Goal: Information Seeking & Learning: Learn about a topic

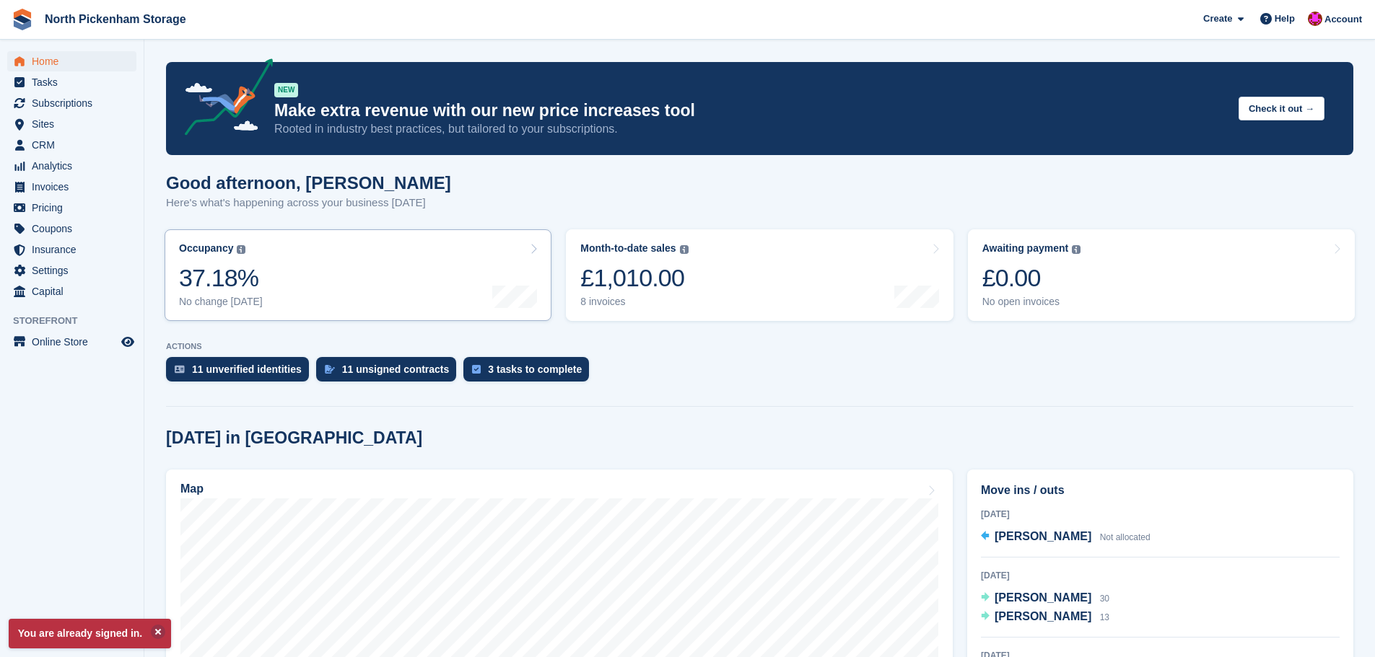
click at [354, 278] on link "Occupancy The percentage of all currently allocated units in terms of area. Inc…" at bounding box center [358, 276] width 387 height 92
drag, startPoint x: 230, startPoint y: 280, endPoint x: 278, endPoint y: 281, distance: 48.4
click at [230, 280] on turbo-frame "Occupancy The percentage of all currently allocated units in terms of area. Inc…" at bounding box center [357, 275] width 401 height 106
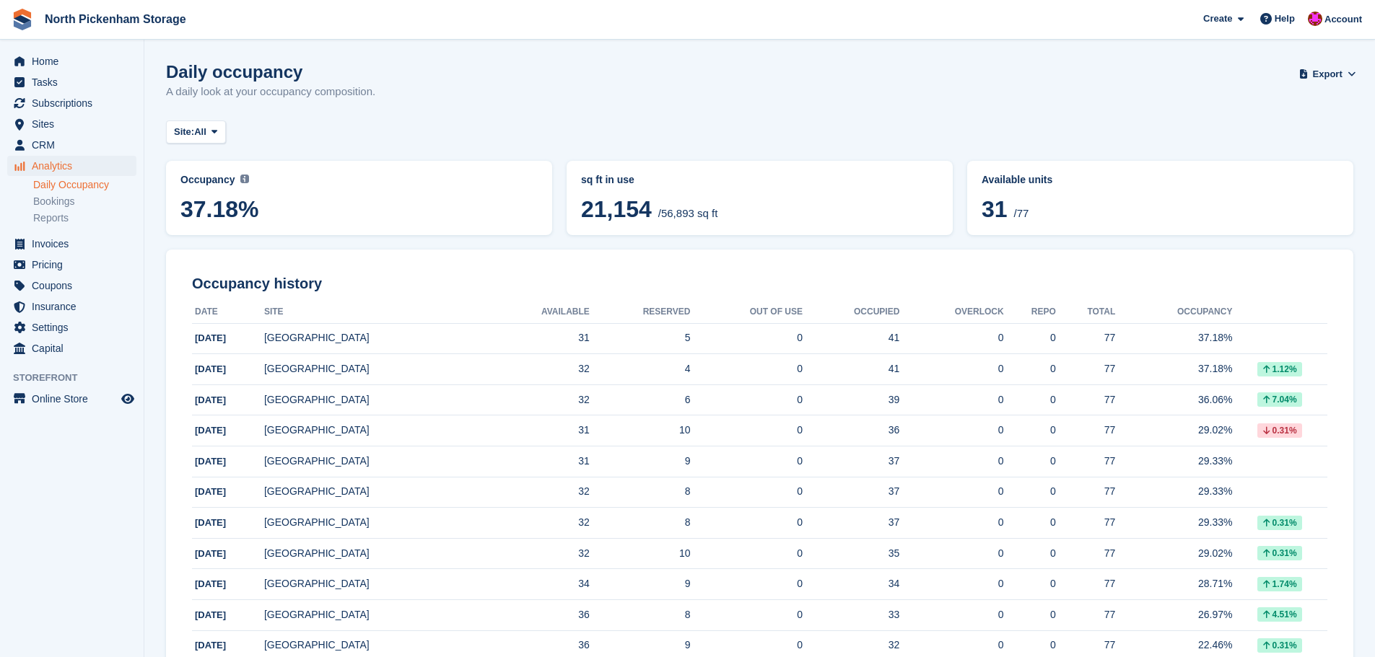
drag, startPoint x: 1025, startPoint y: 213, endPoint x: 984, endPoint y: 208, distance: 40.7
click at [984, 208] on span "31 /77" at bounding box center [1160, 211] width 357 height 30
click at [984, 208] on span "31" at bounding box center [995, 209] width 26 height 26
drag, startPoint x: 982, startPoint y: 206, endPoint x: 1032, endPoint y: 220, distance: 52.3
click at [1032, 220] on span "31 /77" at bounding box center [1160, 211] width 357 height 30
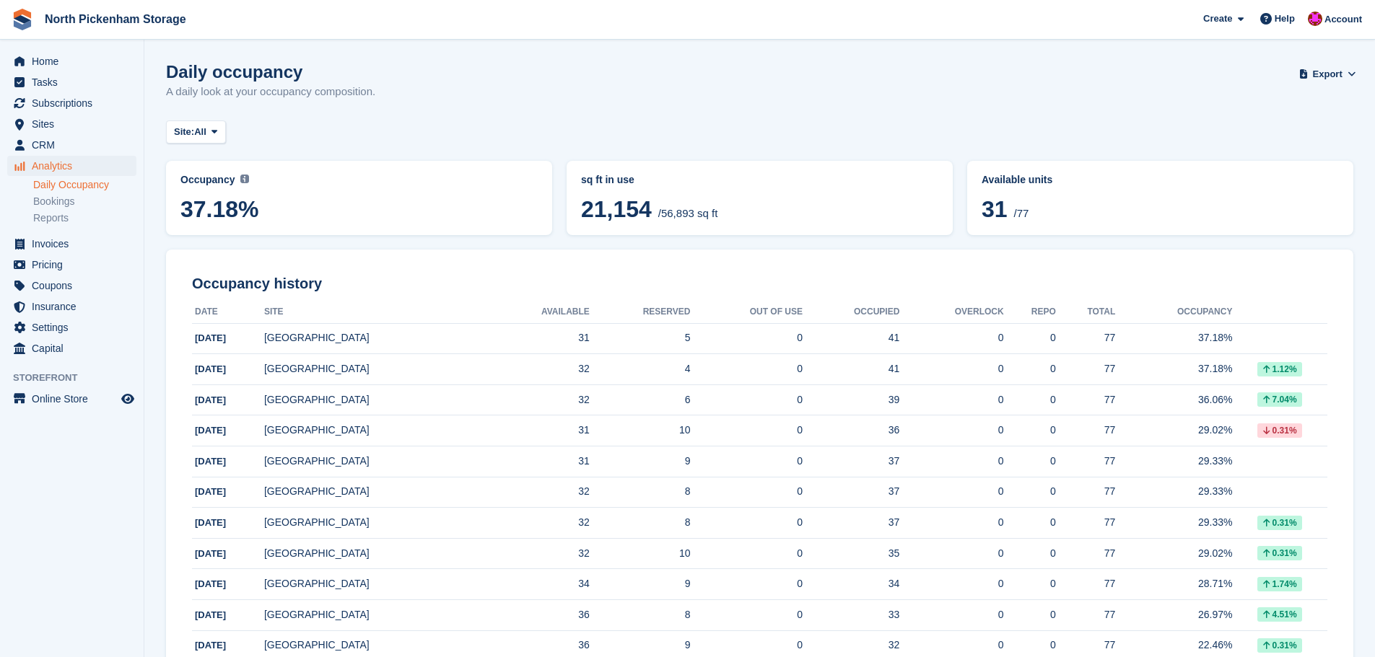
click at [1032, 220] on span "31 /77" at bounding box center [1160, 211] width 357 height 30
drag, startPoint x: 991, startPoint y: 207, endPoint x: 998, endPoint y: 219, distance: 14.2
click at [998, 219] on span "31" at bounding box center [995, 209] width 26 height 26
drag, startPoint x: 1027, startPoint y: 212, endPoint x: 982, endPoint y: 210, distance: 45.5
click at [982, 210] on span "31 /77" at bounding box center [1160, 211] width 357 height 30
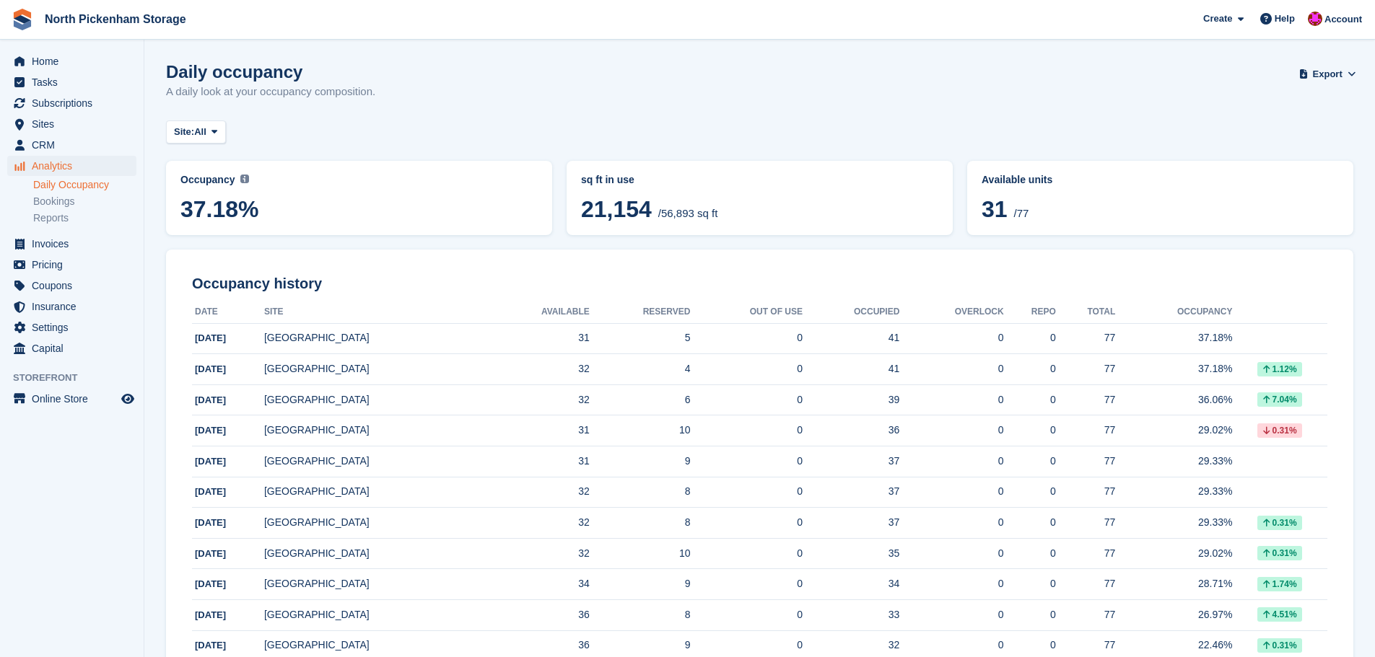
click at [982, 210] on span "31" at bounding box center [995, 209] width 26 height 26
click at [1016, 211] on span "31 /77" at bounding box center [1160, 211] width 357 height 30
click at [1040, 215] on span "31 /77" at bounding box center [1160, 211] width 357 height 30
click at [1018, 215] on span "/77" at bounding box center [1020, 213] width 15 height 12
click at [1003, 218] on div "Available units 31 /77" at bounding box center [1160, 198] width 369 height 57
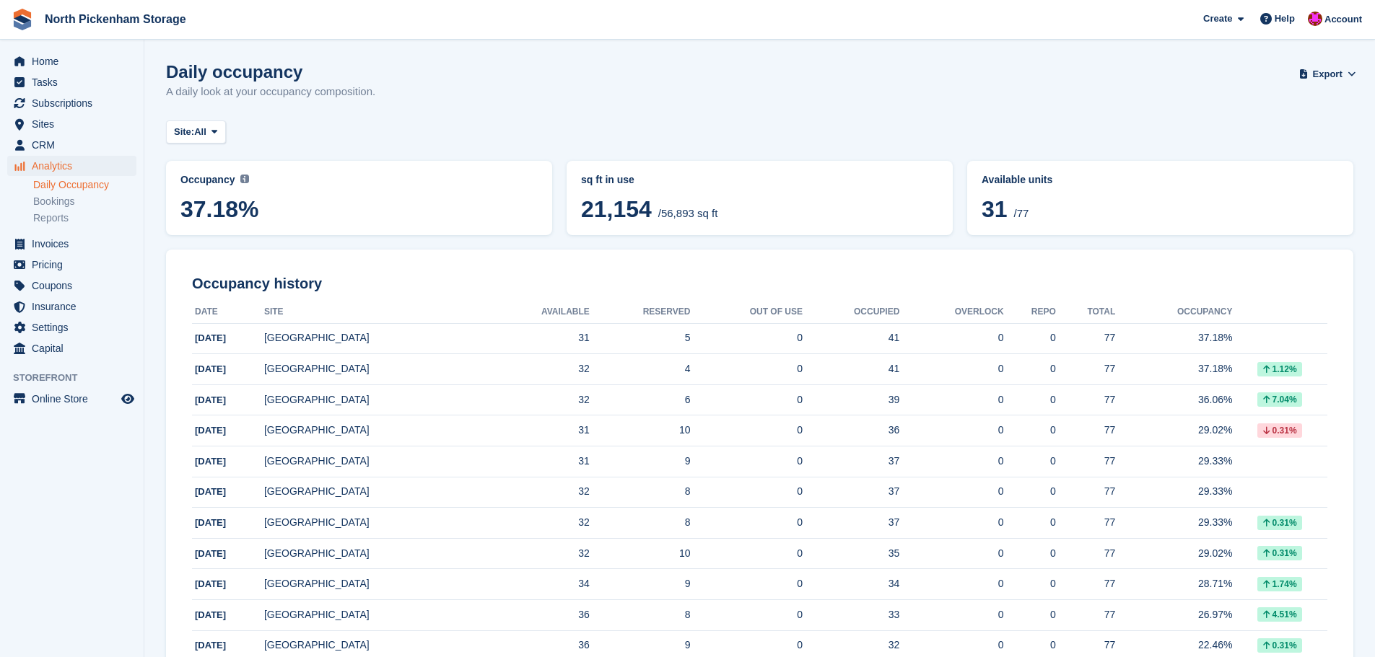
click at [1002, 217] on span "31" at bounding box center [995, 209] width 26 height 26
drag, startPoint x: 987, startPoint y: 209, endPoint x: 1021, endPoint y: 214, distance: 35.0
click at [1021, 214] on span "31 /77" at bounding box center [1160, 211] width 357 height 30
drag, startPoint x: 1034, startPoint y: 216, endPoint x: 985, endPoint y: 210, distance: 49.4
click at [985, 210] on span "31 /77" at bounding box center [1160, 211] width 357 height 30
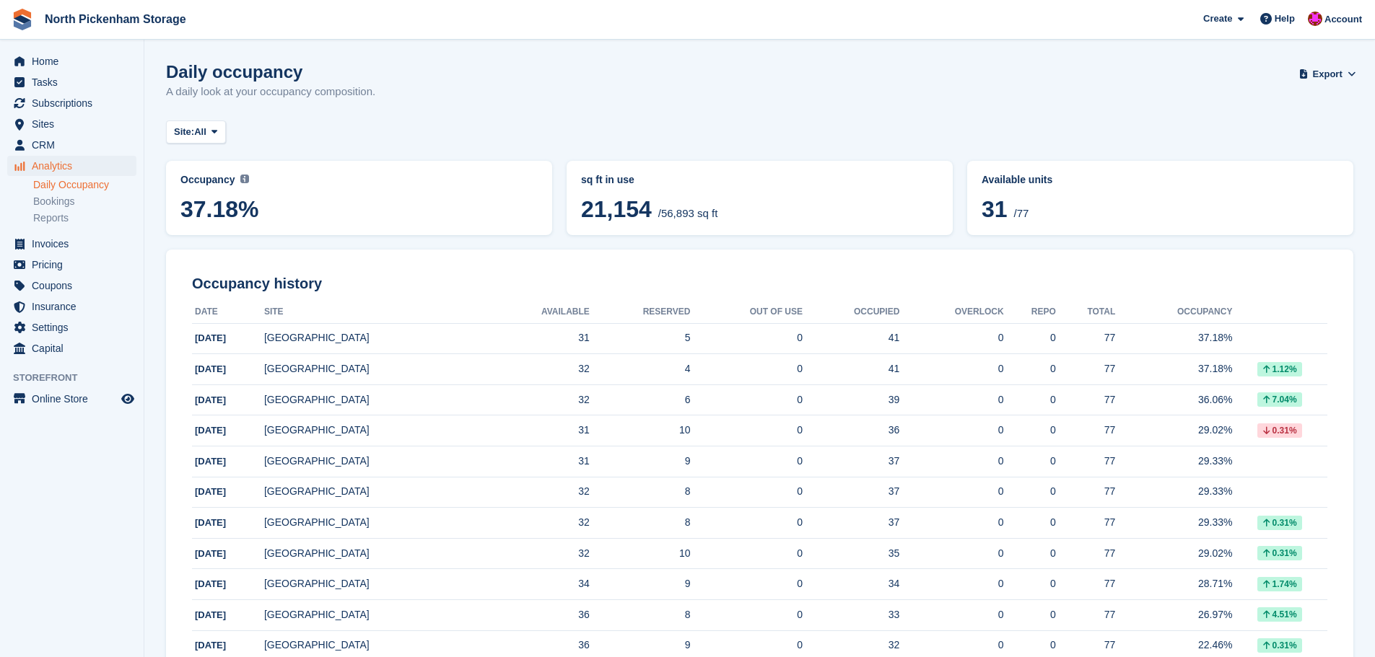
drag, startPoint x: 341, startPoint y: 178, endPoint x: 359, endPoint y: 186, distance: 20.0
click at [359, 186] on div "Current percentage of all currently allocated units in terms of area. Includes …" at bounding box center [363, 187] width 205 height 56
click at [389, 180] on div "Current percentage of all currently allocated units in terms of area. Includes …" at bounding box center [363, 187] width 205 height 56
drag, startPoint x: 574, startPoint y: 206, endPoint x: 714, endPoint y: 213, distance: 139.5
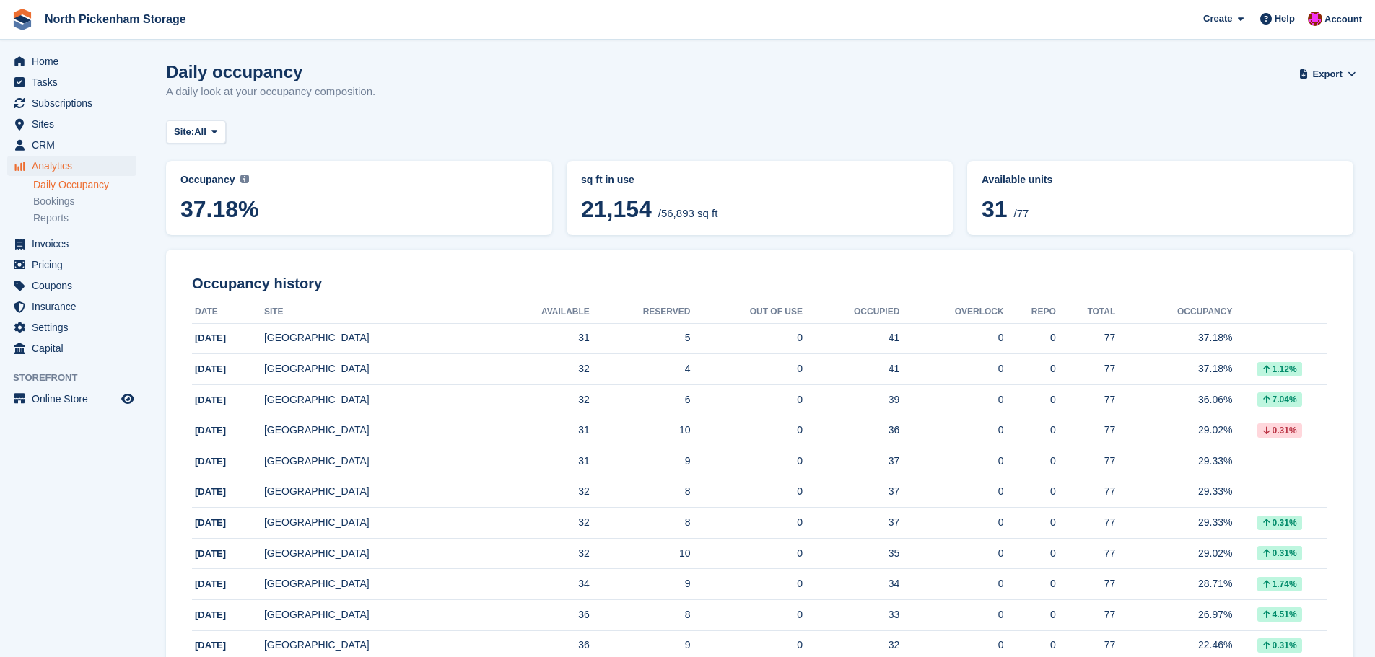
click at [714, 213] on div "sq ft in use 21,154 /56,893 sq ft" at bounding box center [760, 198] width 386 height 74
click at [714, 213] on span "21,154 /56,893 sq ft" at bounding box center [759, 211] width 357 height 30
drag, startPoint x: 714, startPoint y: 213, endPoint x: 613, endPoint y: 213, distance: 101.0
click at [613, 213] on span "21,154 /56,893 sq ft" at bounding box center [759, 211] width 357 height 30
click at [779, 128] on div "Site: All All North Pickenham" at bounding box center [759, 133] width 1187 height 24
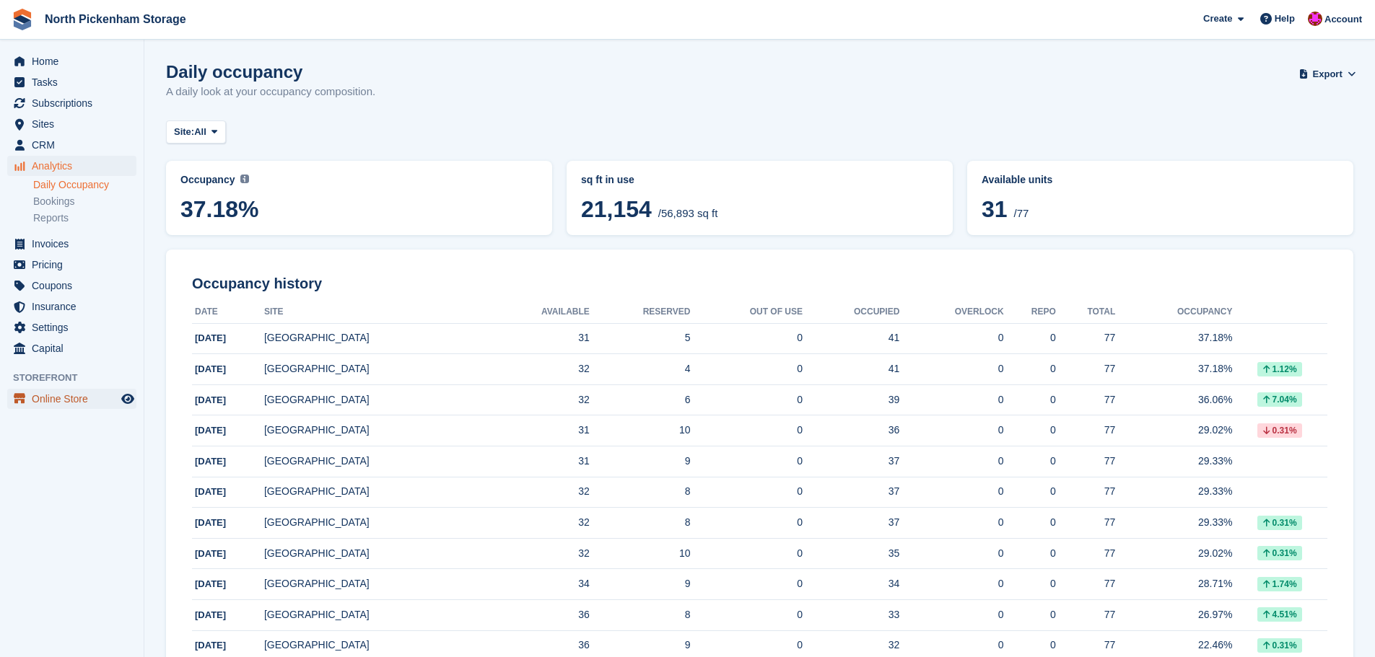
click at [66, 403] on span "Online Store" at bounding box center [75, 399] width 87 height 20
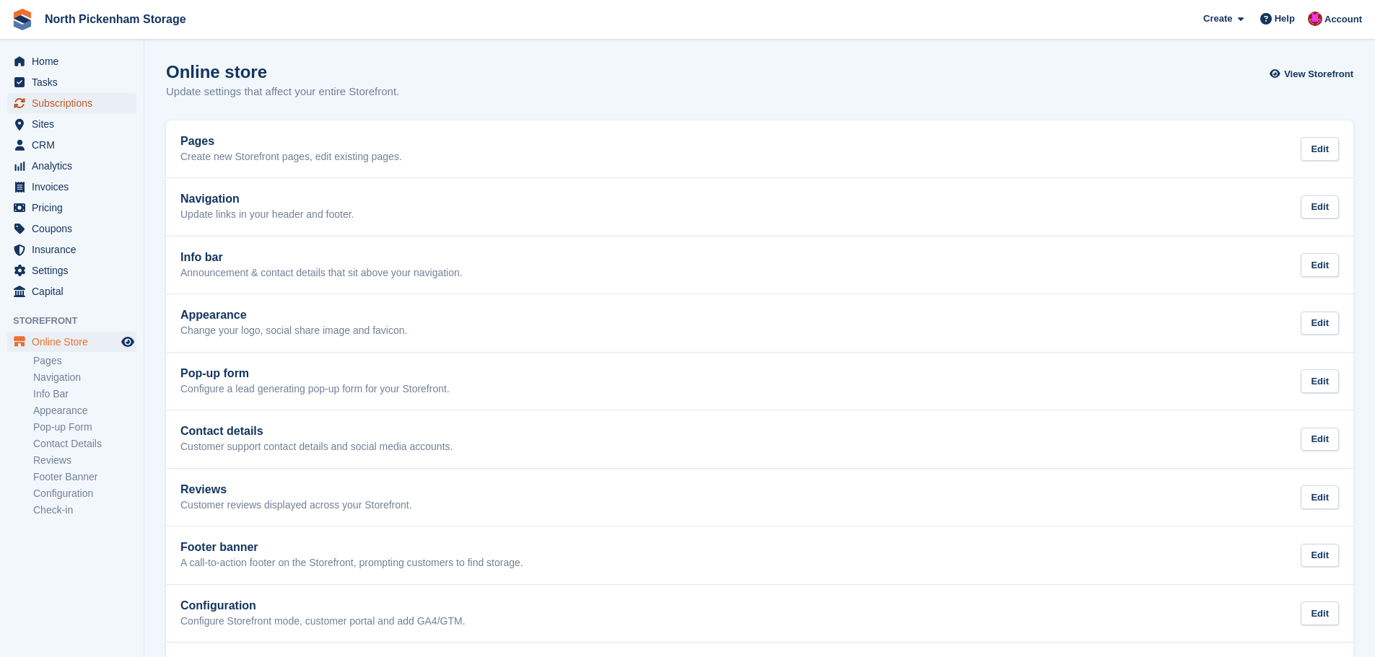
click at [101, 97] on span "Subscriptions" at bounding box center [75, 103] width 87 height 20
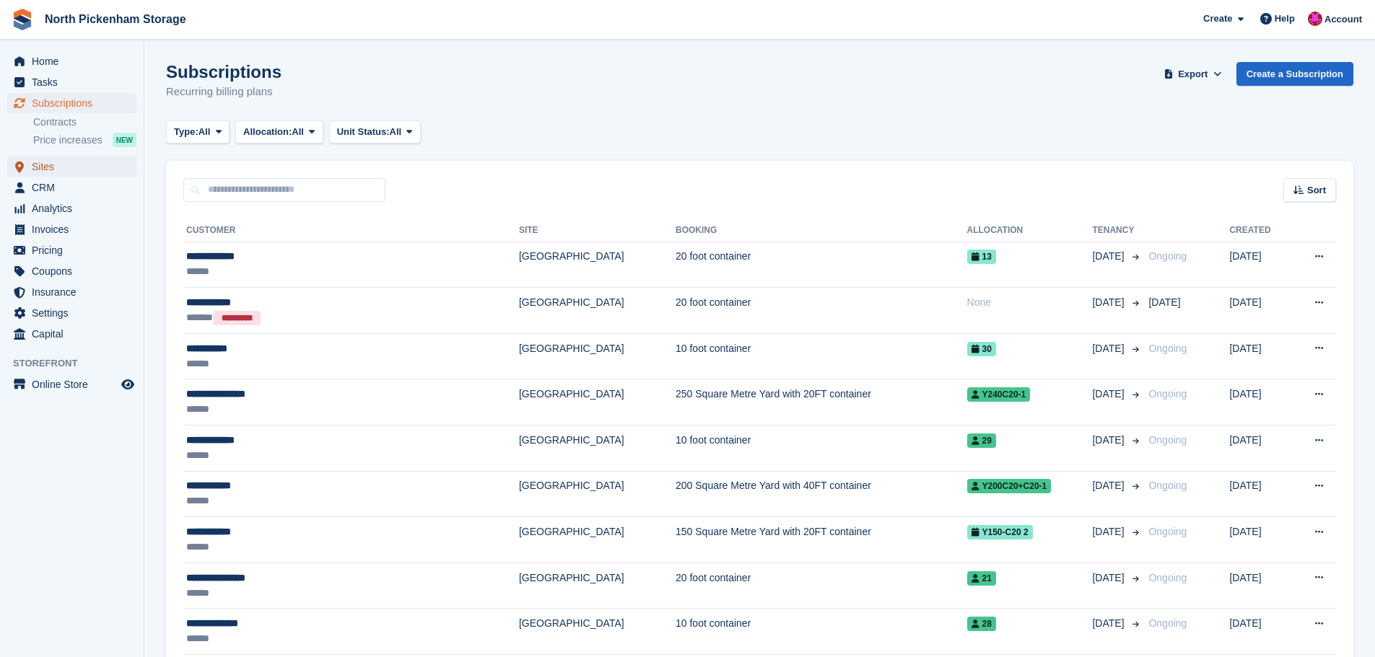
click at [65, 170] on span "Sites" at bounding box center [75, 167] width 87 height 20
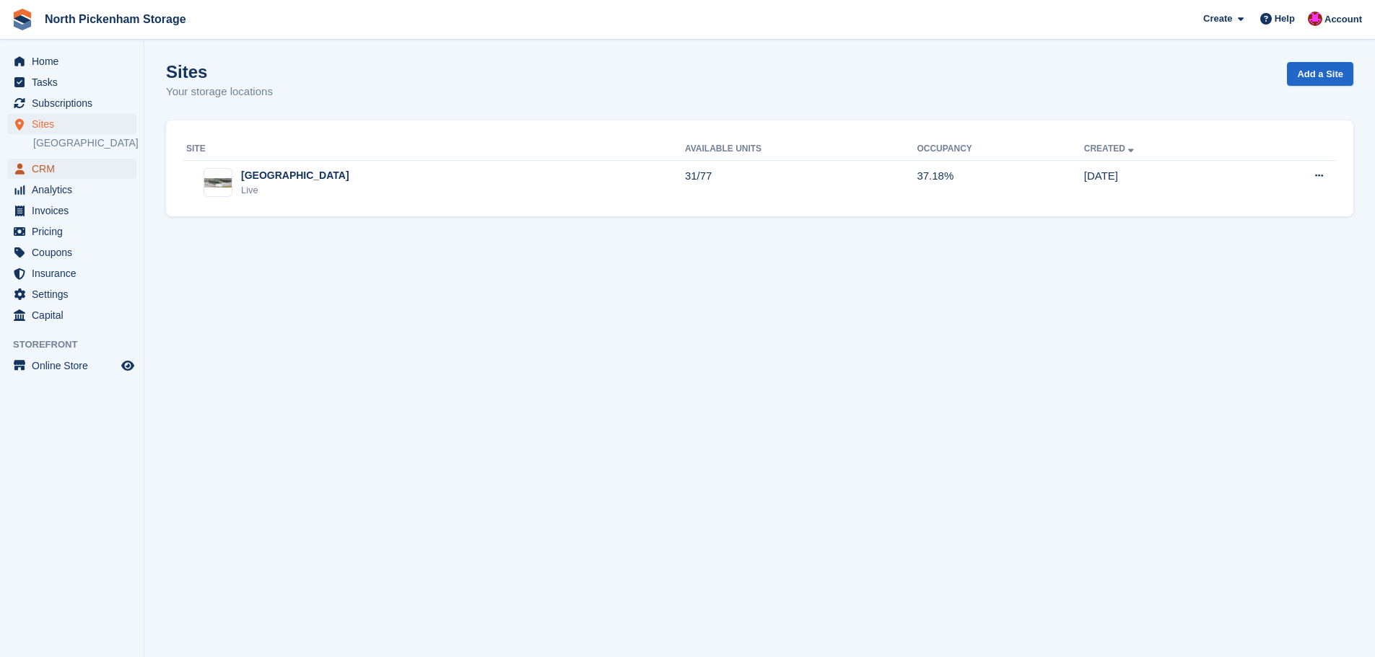
click at [65, 170] on span "CRM" at bounding box center [75, 169] width 87 height 20
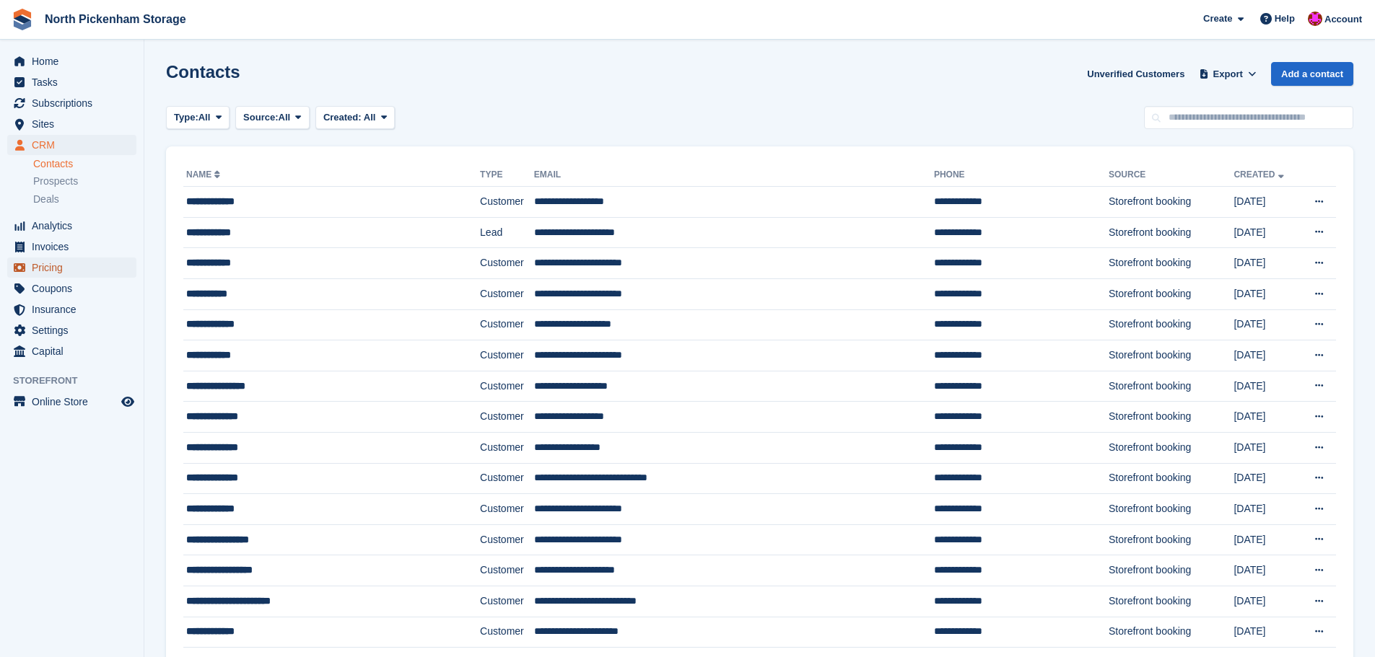
click at [61, 258] on span "Pricing" at bounding box center [75, 268] width 87 height 20
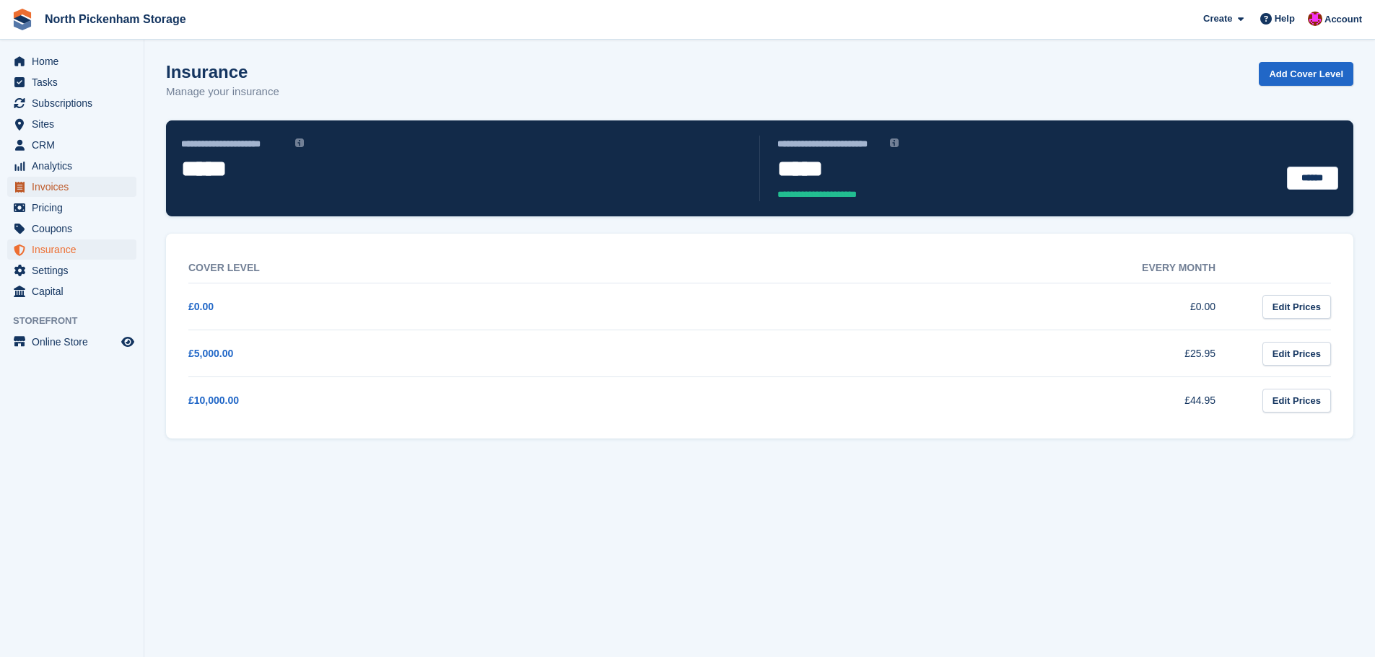
drag, startPoint x: 59, startPoint y: 240, endPoint x: 55, endPoint y: 188, distance: 52.9
click at [55, 188] on span "Invoices" at bounding box center [75, 187] width 87 height 20
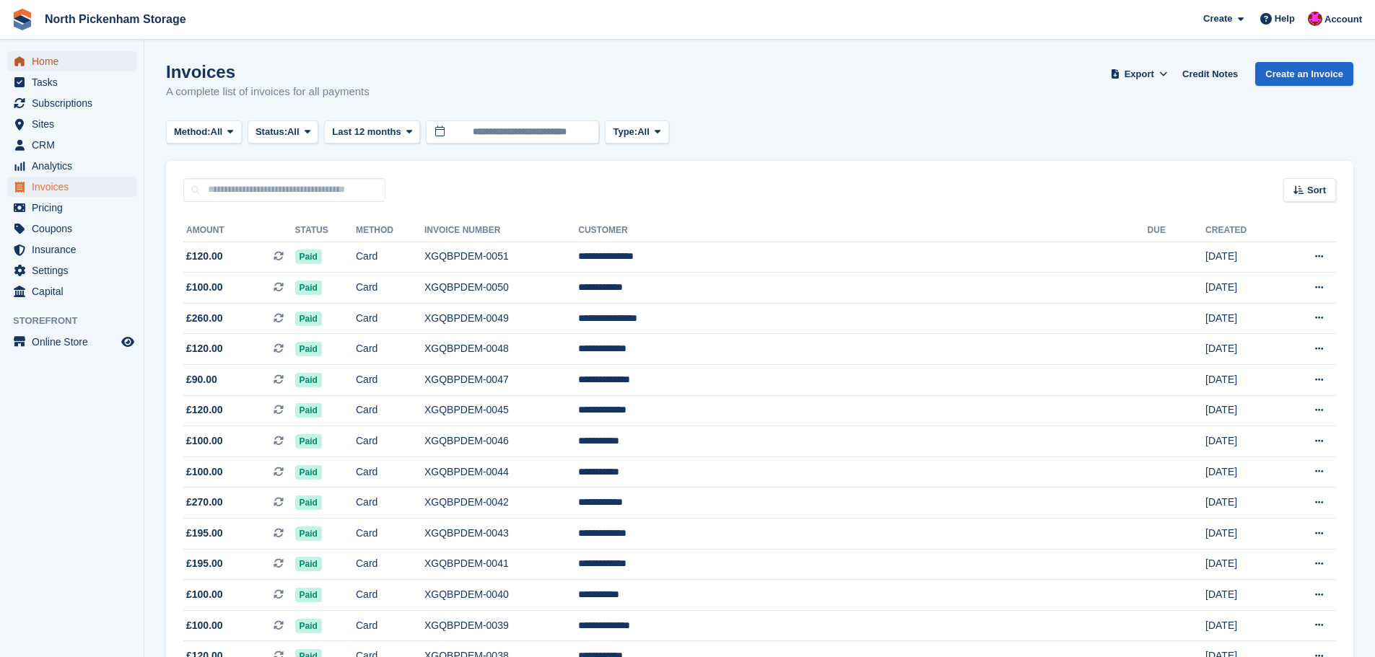
click at [33, 69] on span "Home" at bounding box center [75, 61] width 87 height 20
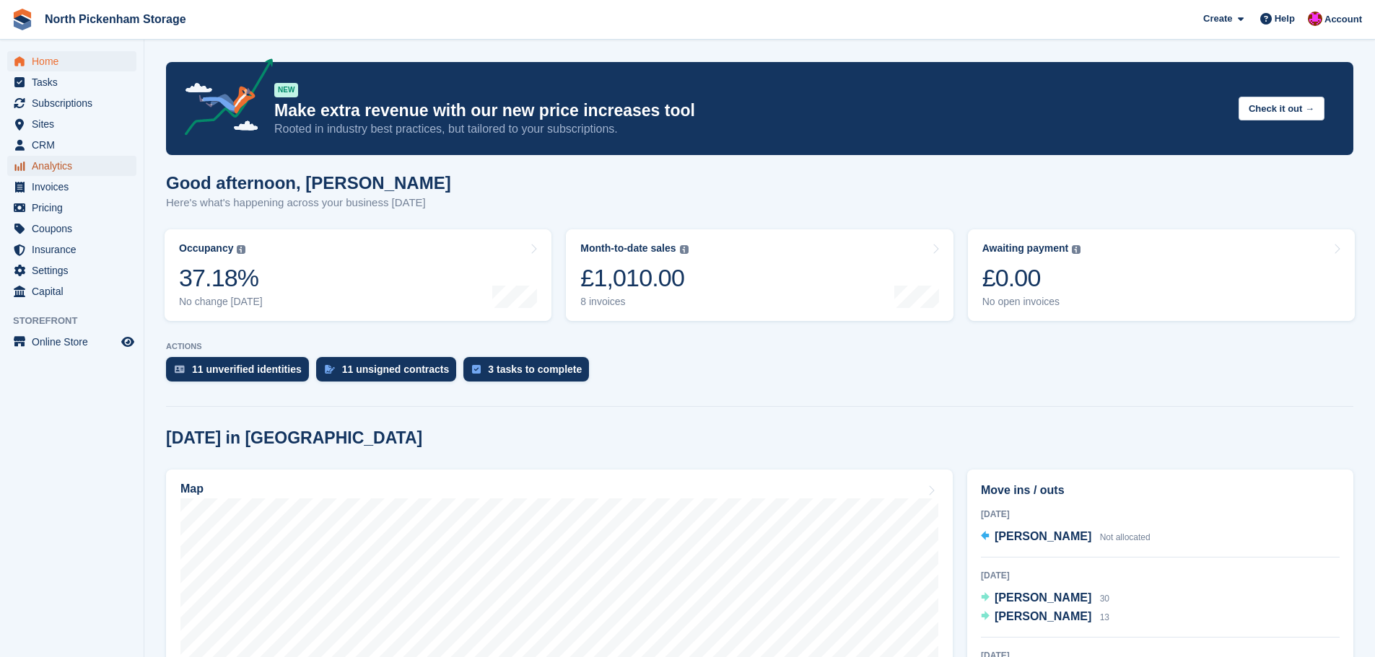
click at [40, 165] on span "Analytics" at bounding box center [75, 166] width 87 height 20
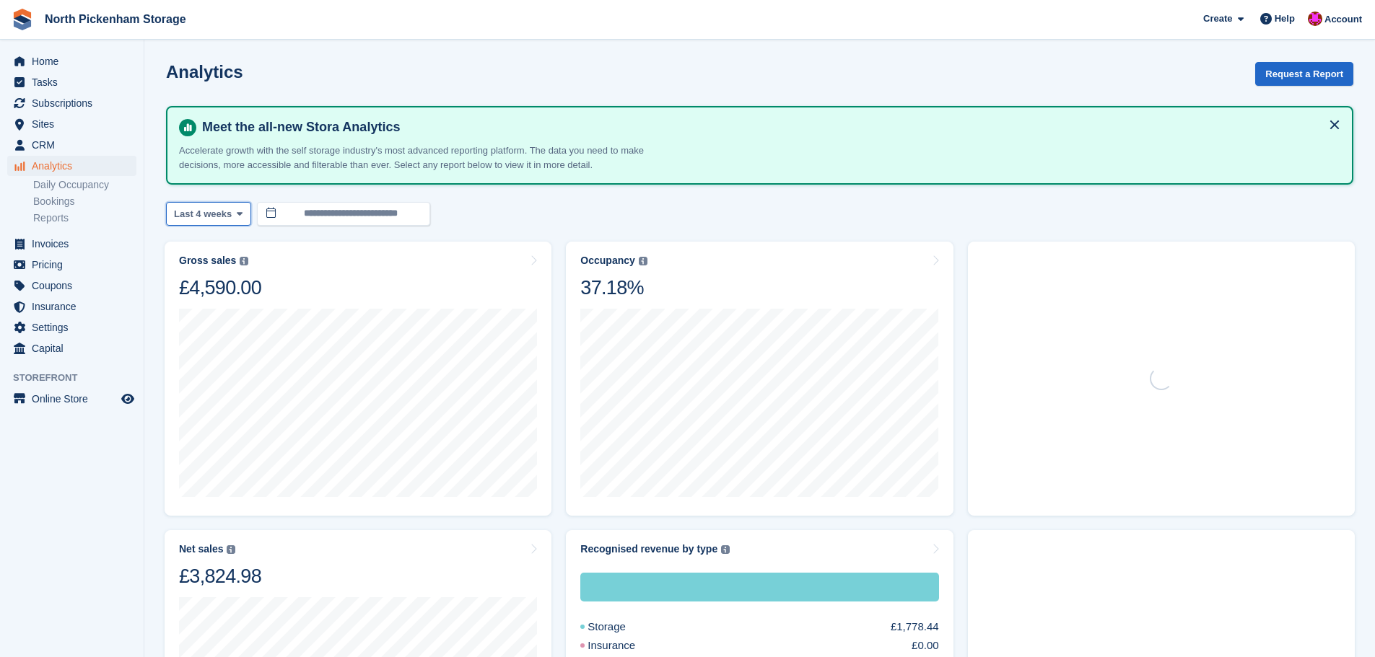
click at [237, 214] on icon at bounding box center [240, 213] width 6 height 9
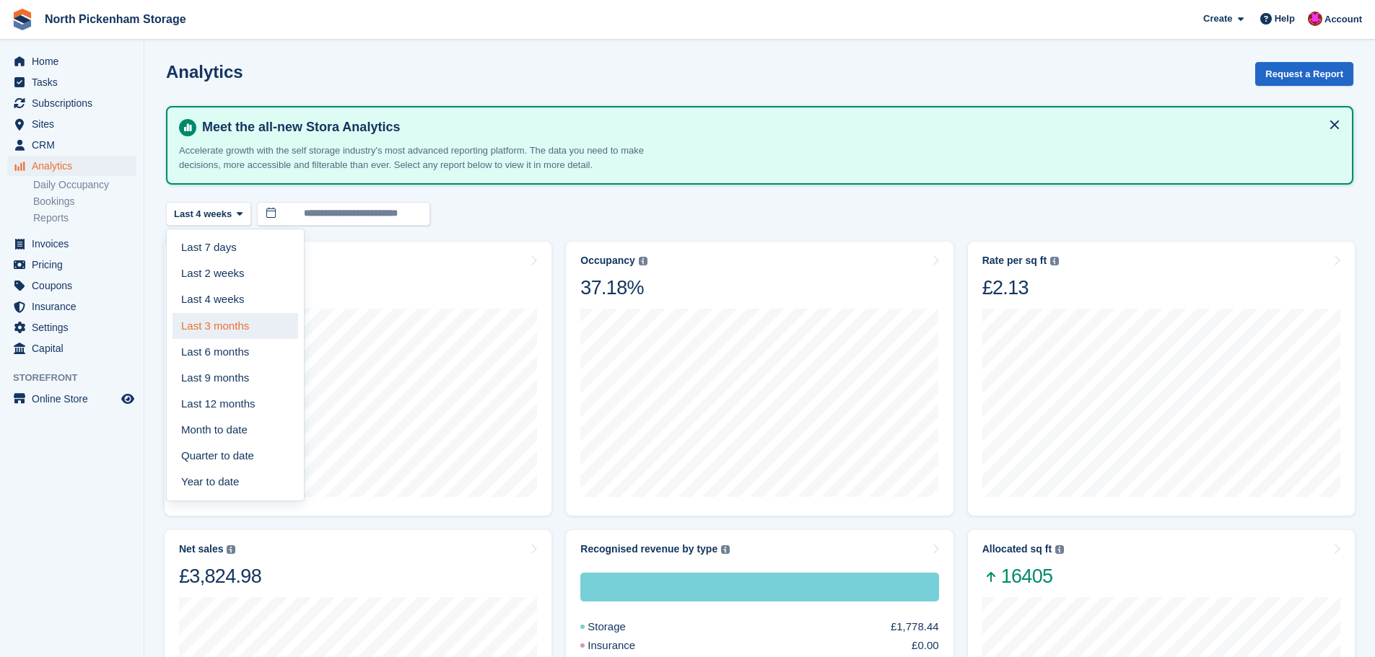
click at [230, 331] on link "Last 3 months" at bounding box center [235, 326] width 126 height 26
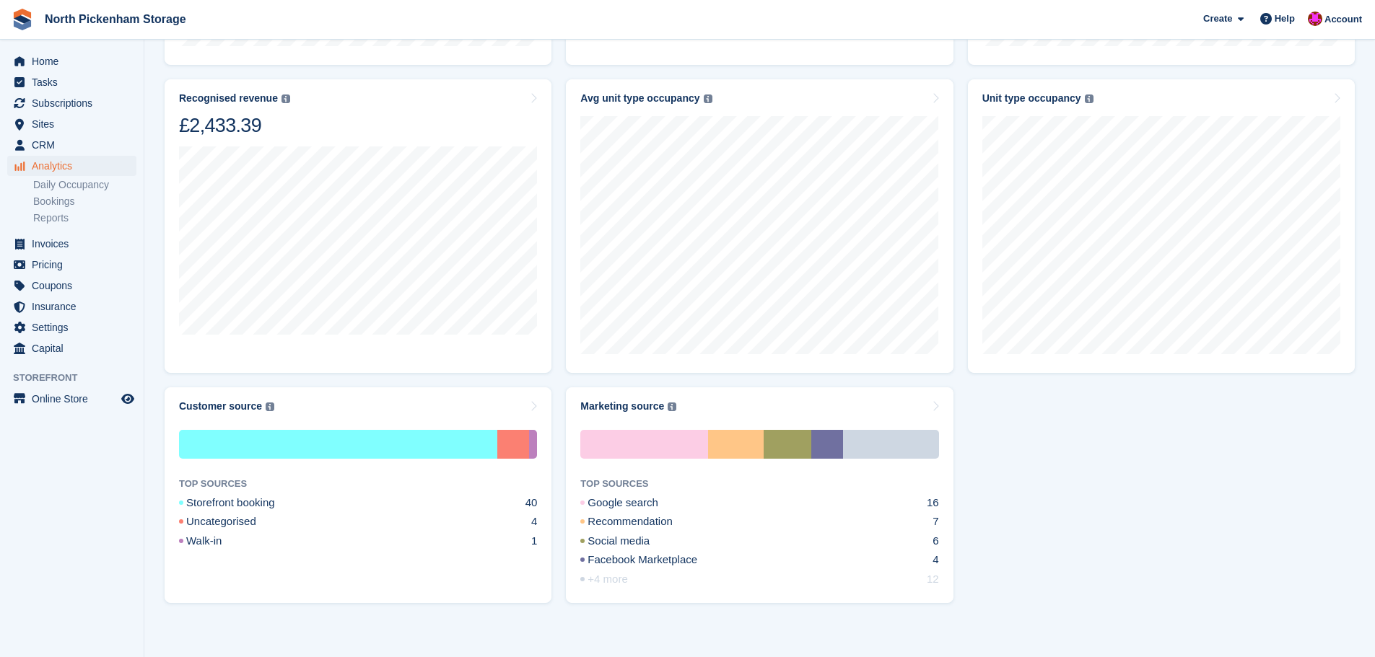
scroll to position [749, 0]
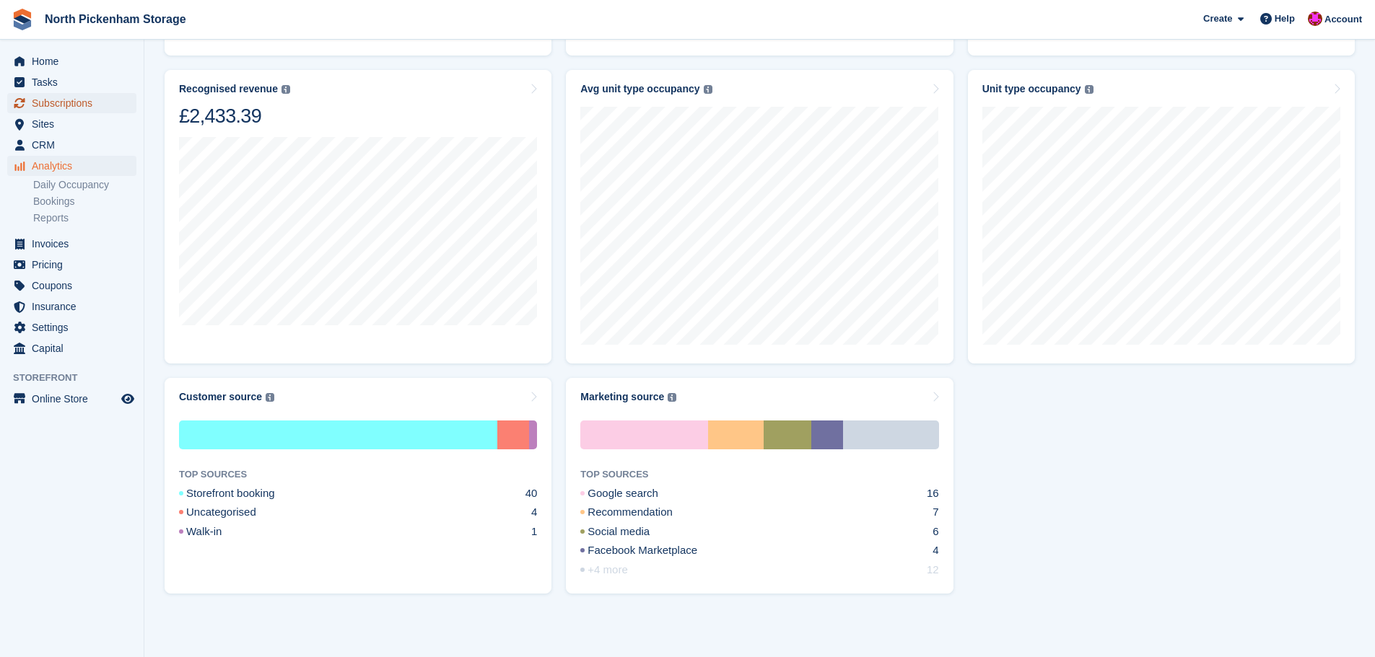
click at [61, 105] on span "Subscriptions" at bounding box center [75, 103] width 87 height 20
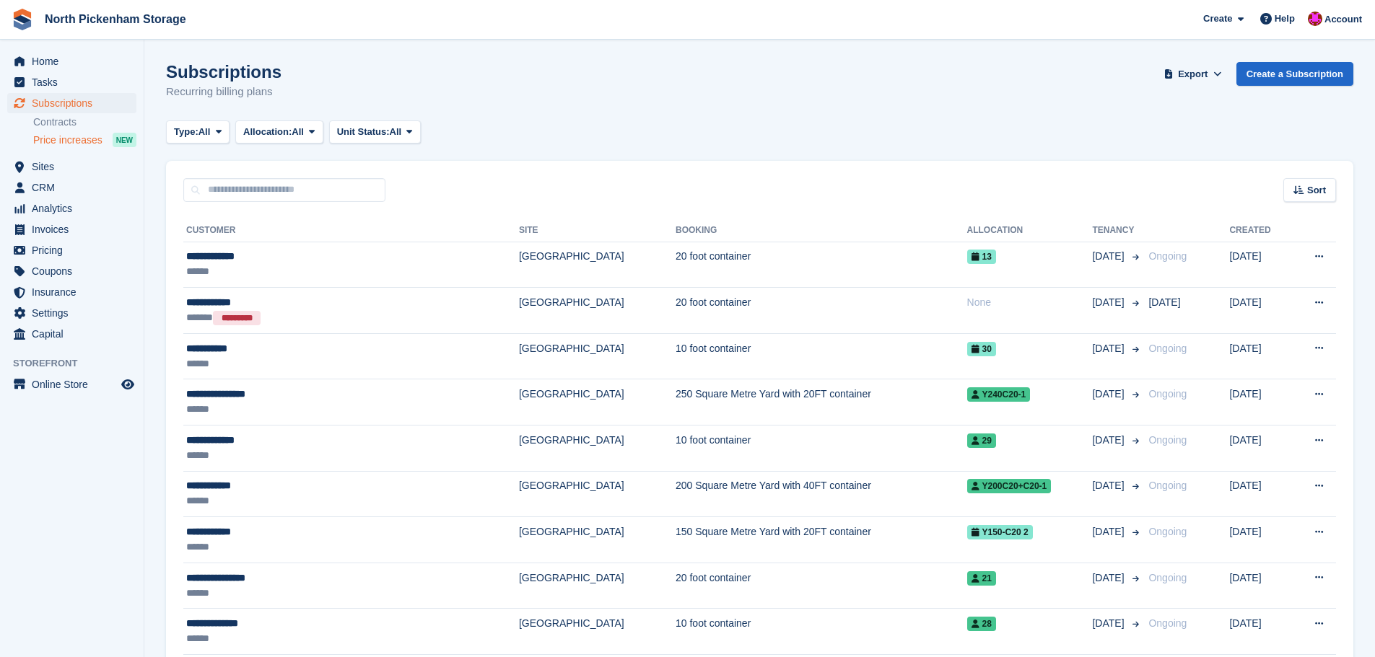
click at [74, 143] on span "Price increases" at bounding box center [67, 141] width 69 height 14
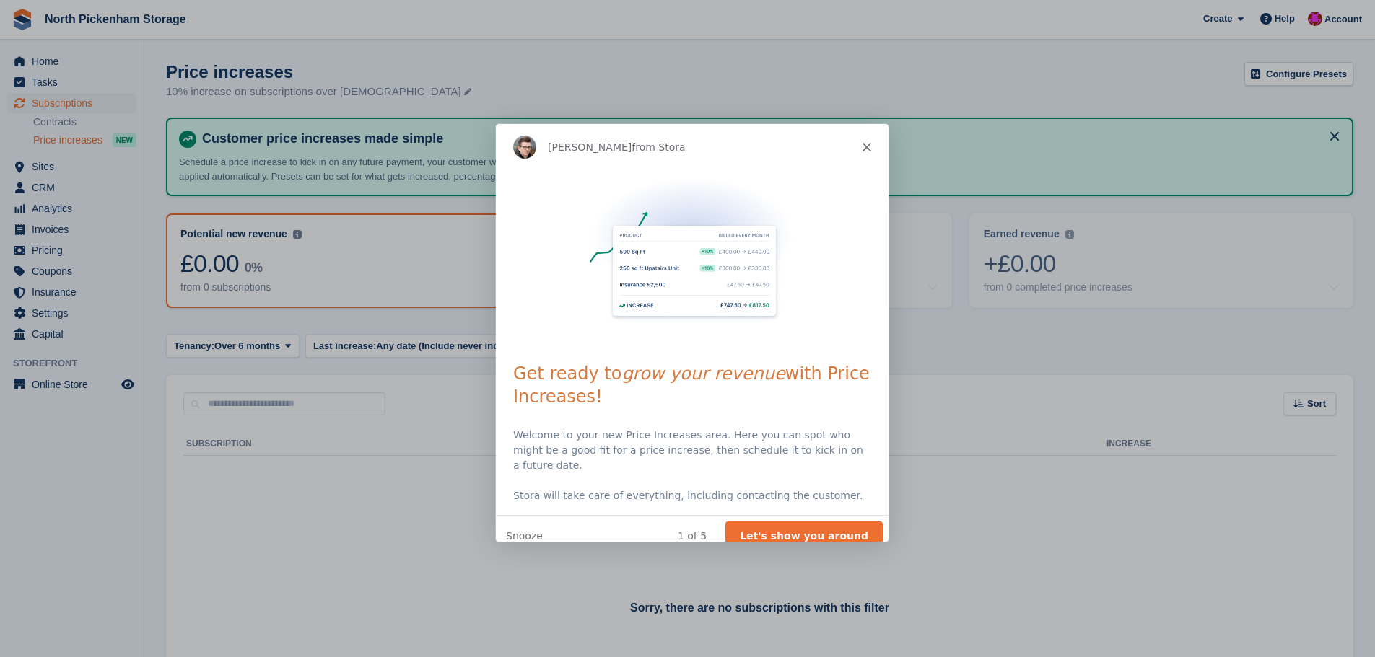
click at [862, 145] on icon "Close" at bounding box center [865, 146] width 9 height 9
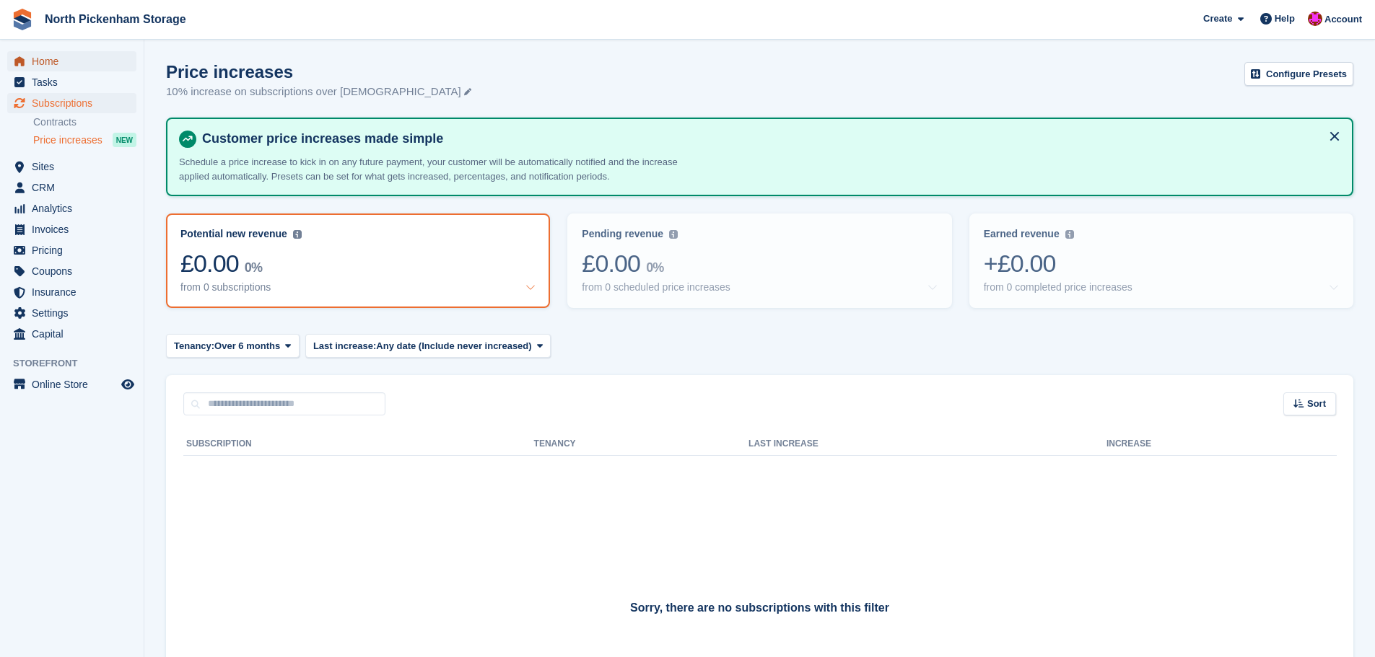
click at [70, 64] on span "Home" at bounding box center [75, 61] width 87 height 20
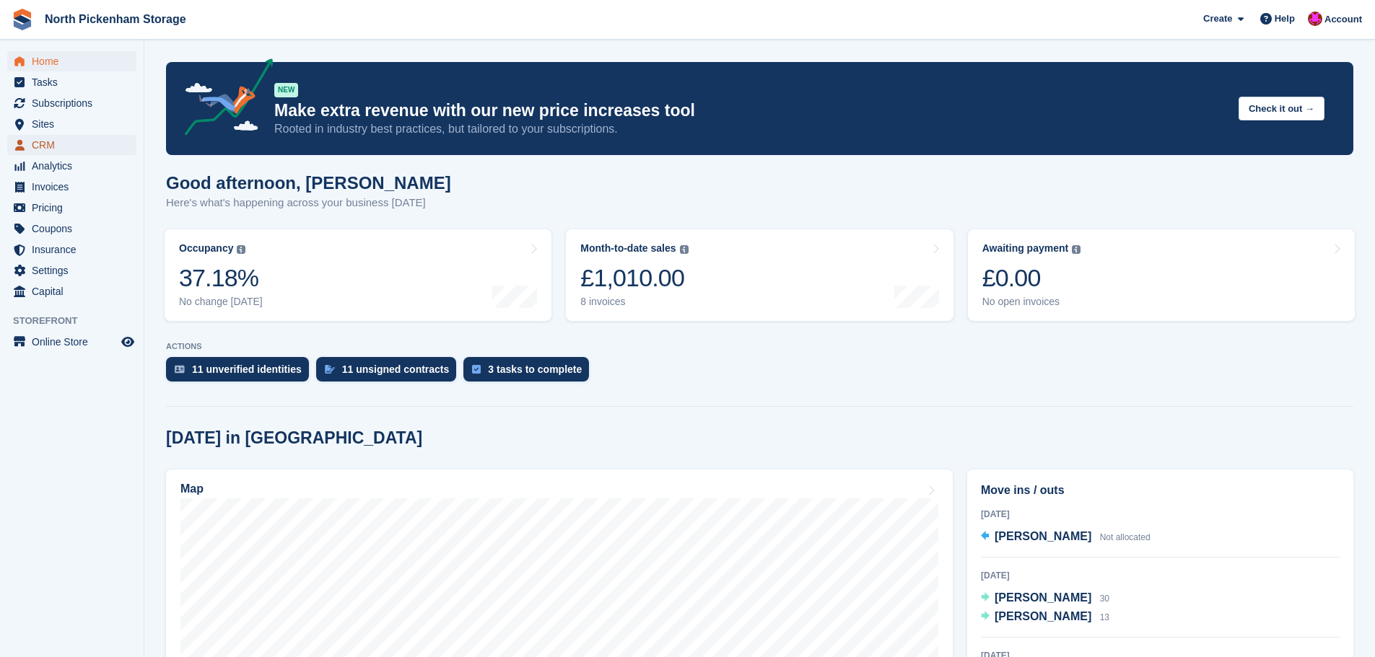
click at [58, 147] on span "CRM" at bounding box center [75, 145] width 87 height 20
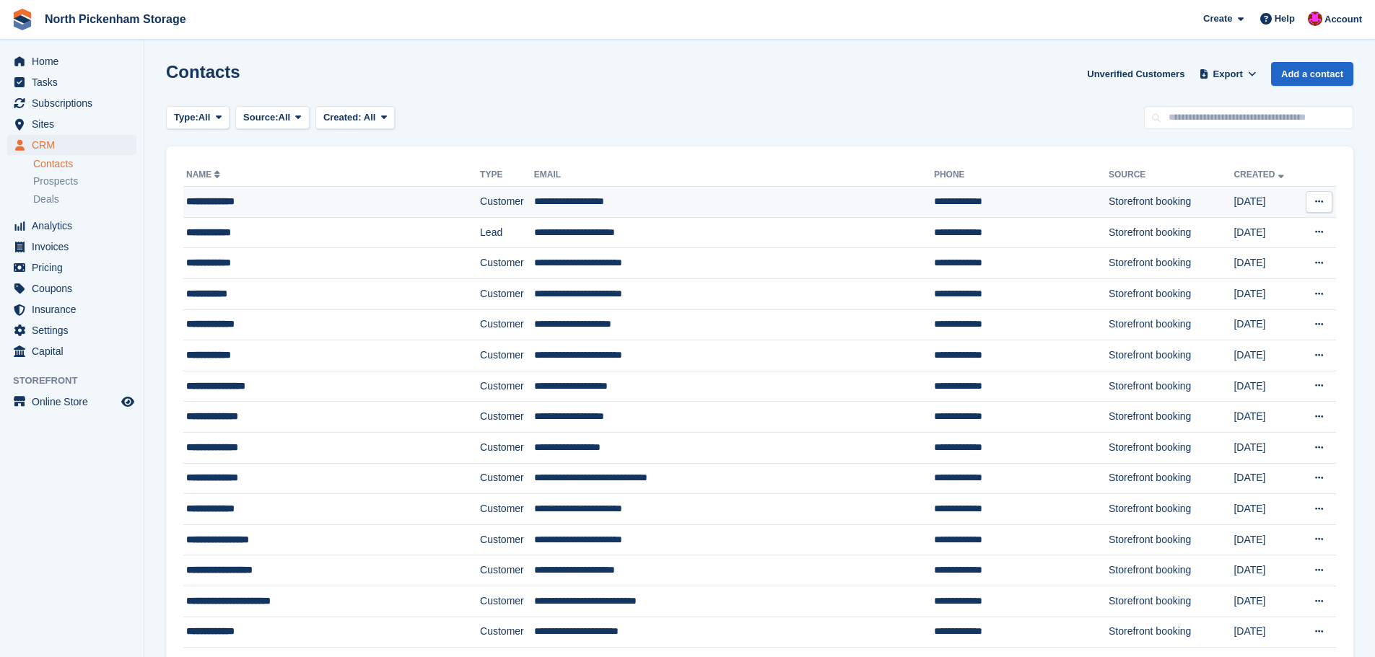
click at [508, 196] on td "Customer" at bounding box center [507, 202] width 54 height 31
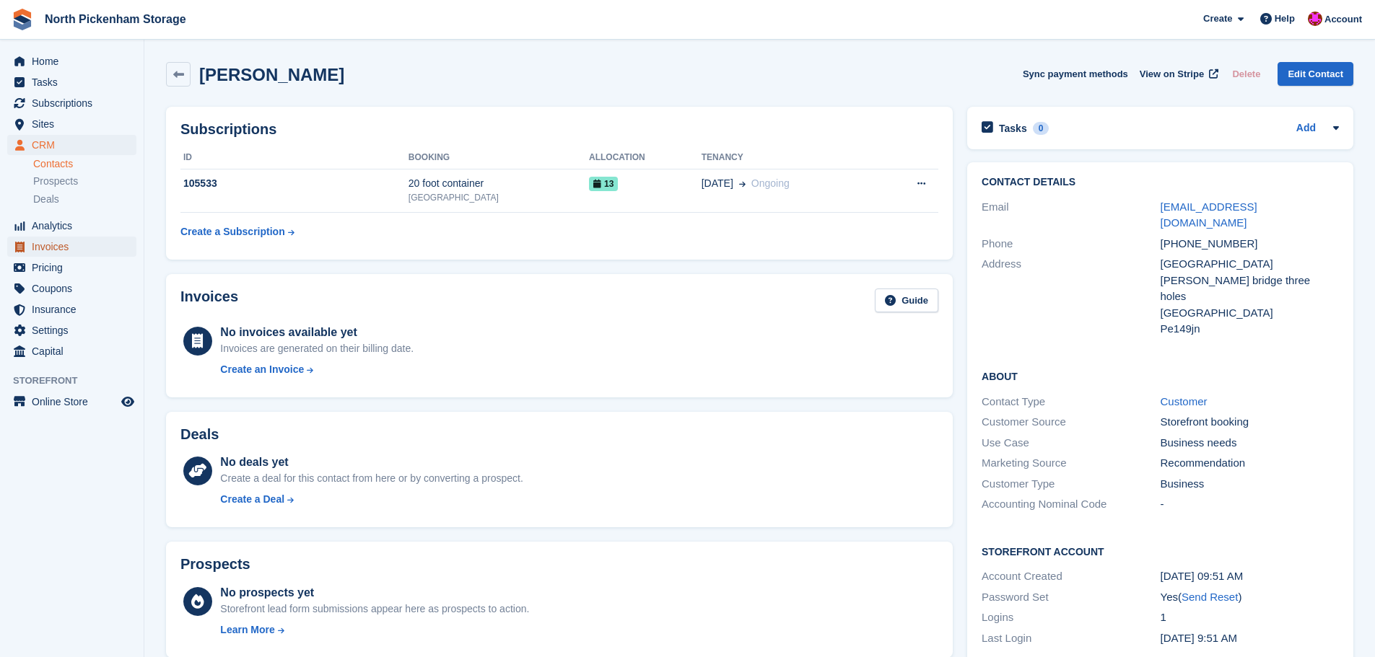
click at [68, 246] on span "Invoices" at bounding box center [75, 247] width 87 height 20
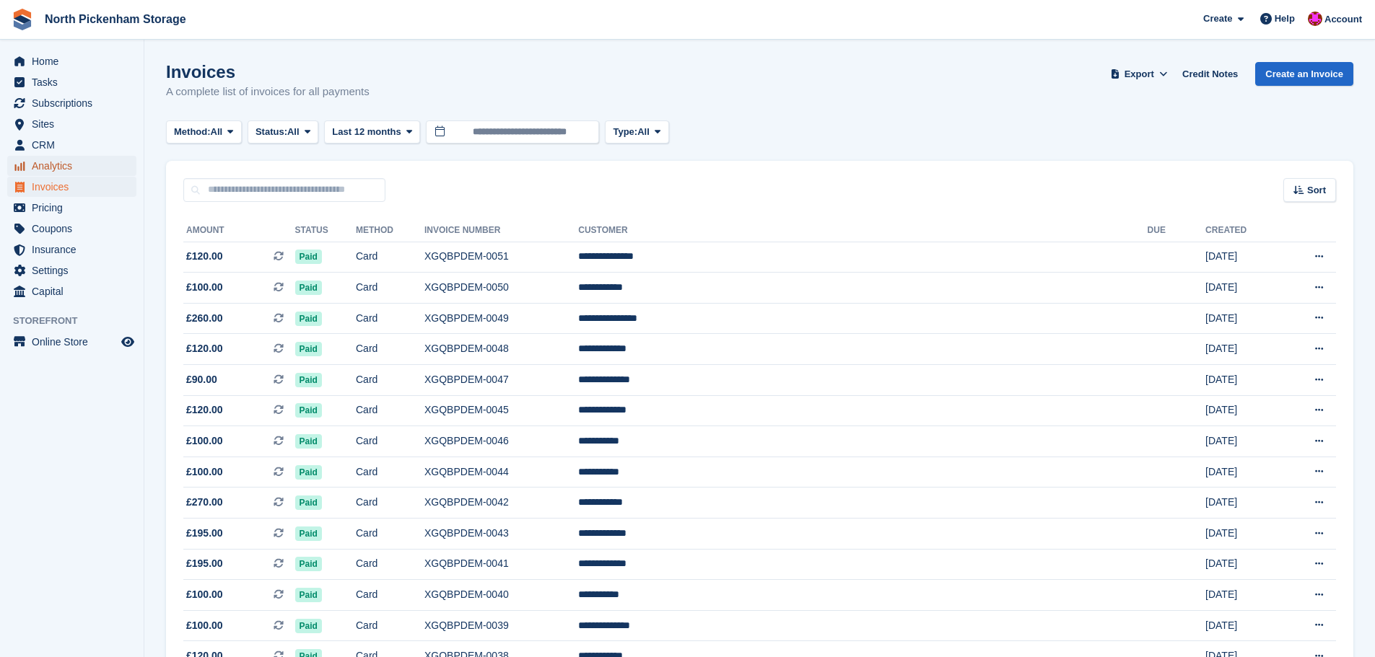
click at [65, 174] on span "Analytics" at bounding box center [75, 166] width 87 height 20
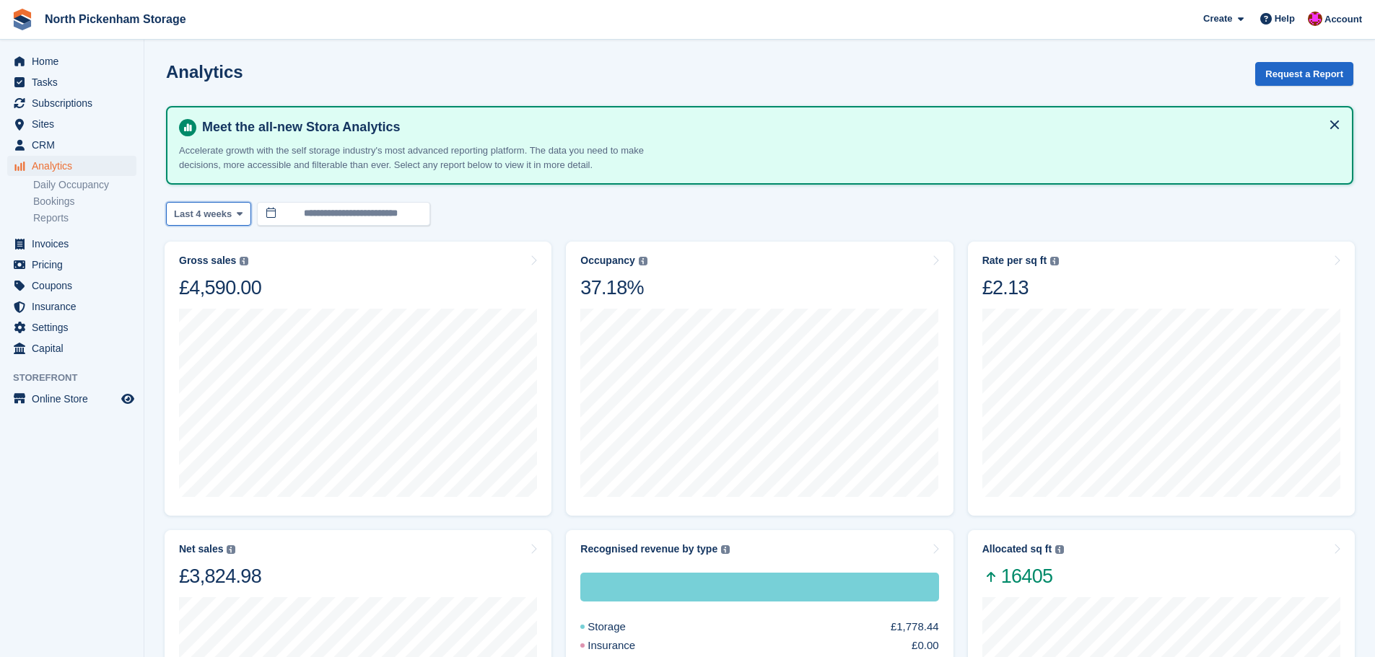
click at [202, 207] on span "Last 4 weeks" at bounding box center [203, 214] width 58 height 14
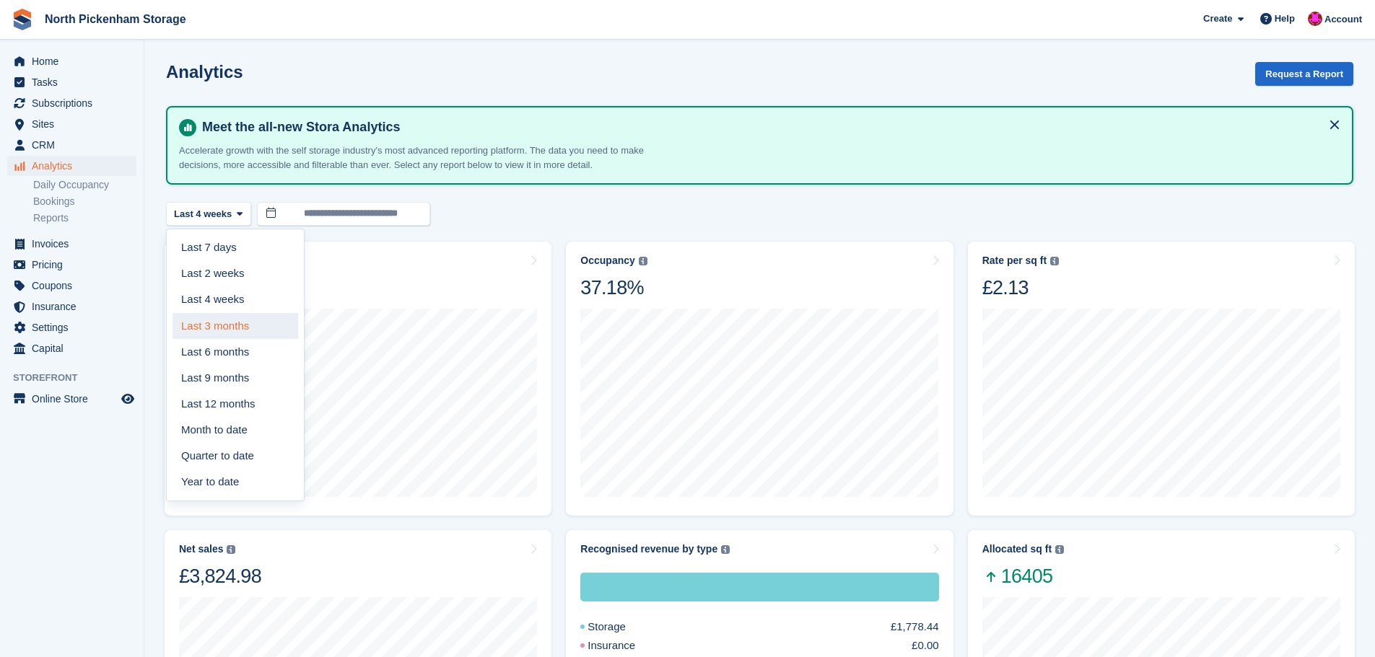
click at [243, 334] on link "Last 3 months" at bounding box center [235, 326] width 126 height 26
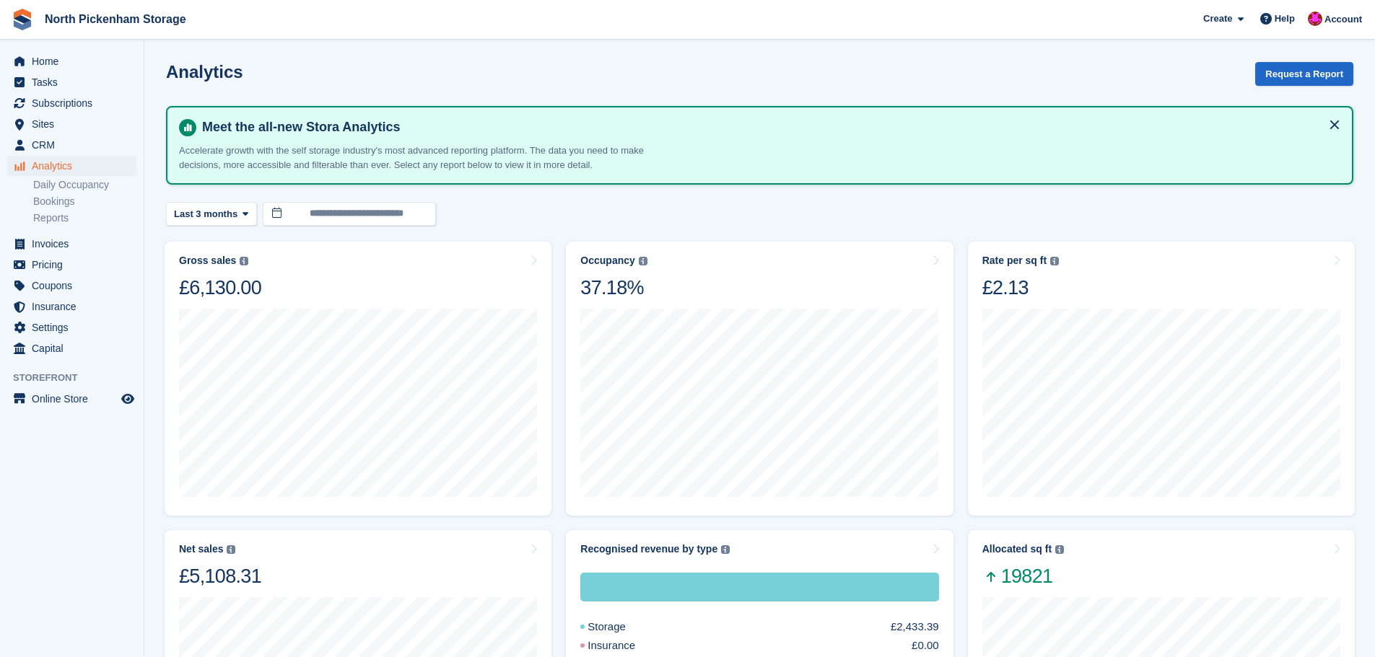
click at [603, 203] on div "**********" at bounding box center [759, 214] width 1187 height 24
click at [557, 219] on div "**********" at bounding box center [759, 214] width 1187 height 24
drag, startPoint x: 354, startPoint y: 121, endPoint x: 380, endPoint y: 133, distance: 28.7
click at [380, 133] on h4 "Meet the all-new Stora Analytics" at bounding box center [768, 127] width 1144 height 17
drag, startPoint x: 563, startPoint y: 153, endPoint x: 569, endPoint y: 148, distance: 7.7
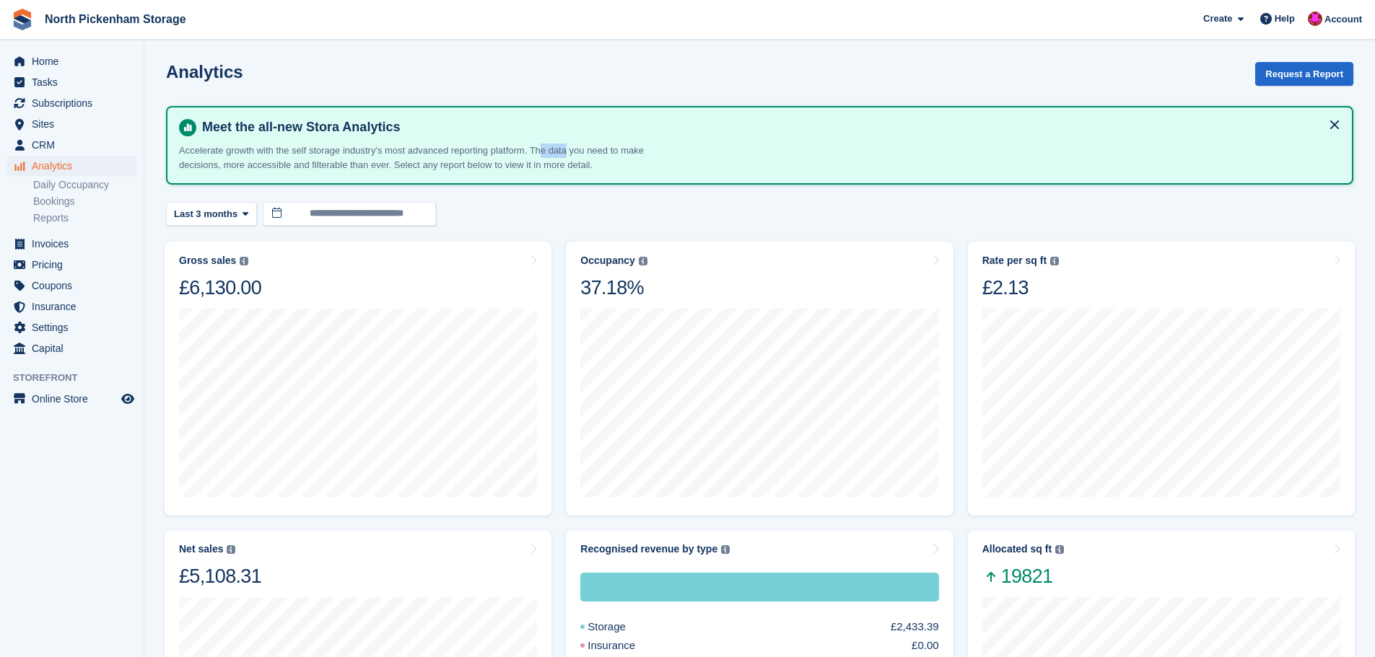
click at [569, 152] on div "Meet the all-new Stora Analytics Accelerate growth with the self storage indust…" at bounding box center [759, 145] width 1161 height 53
drag, startPoint x: 569, startPoint y: 148, endPoint x: 471, endPoint y: 126, distance: 100.0
click at [551, 139] on div "Meet the all-new Stora Analytics Accelerate growth with the self storage indust…" at bounding box center [759, 145] width 1161 height 53
drag, startPoint x: 328, startPoint y: 123, endPoint x: 355, endPoint y: 130, distance: 28.4
click at [355, 130] on h4 "Meet the all-new Stora Analytics" at bounding box center [768, 127] width 1144 height 17
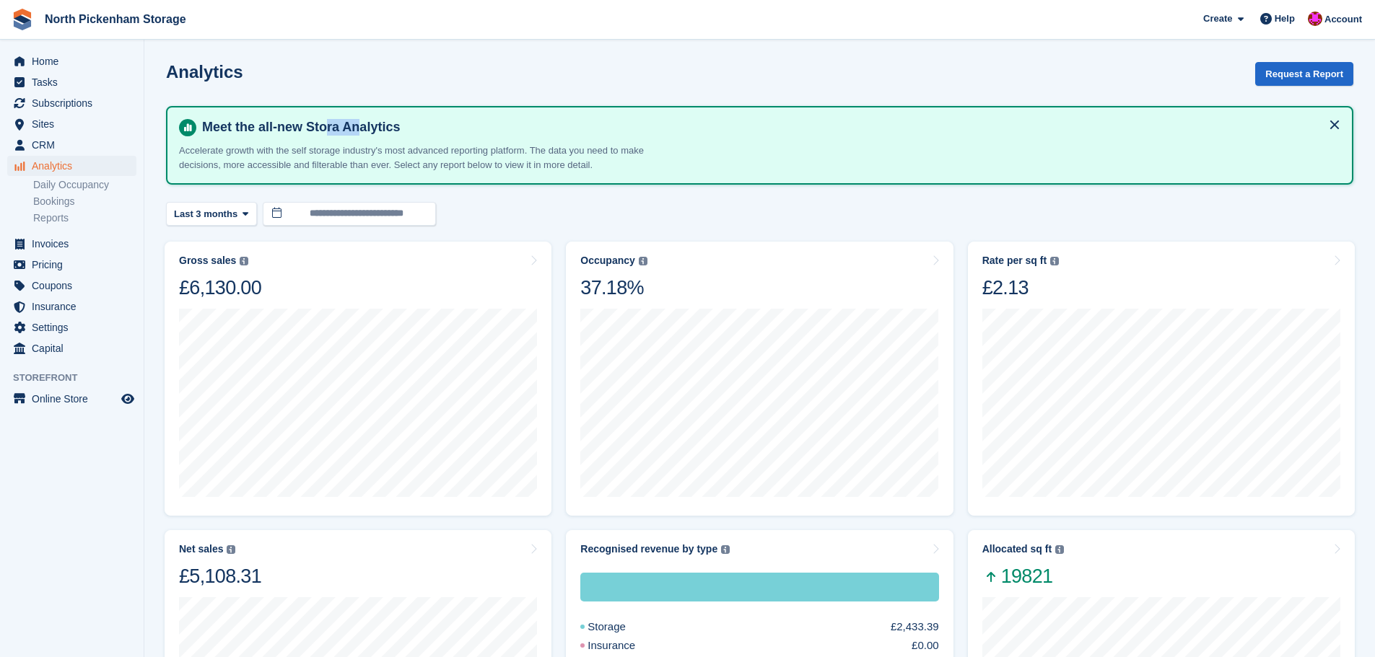
click at [355, 130] on h4 "Meet the all-new Stora Analytics" at bounding box center [768, 127] width 1144 height 17
